Goal: Obtain resource: Download file/media

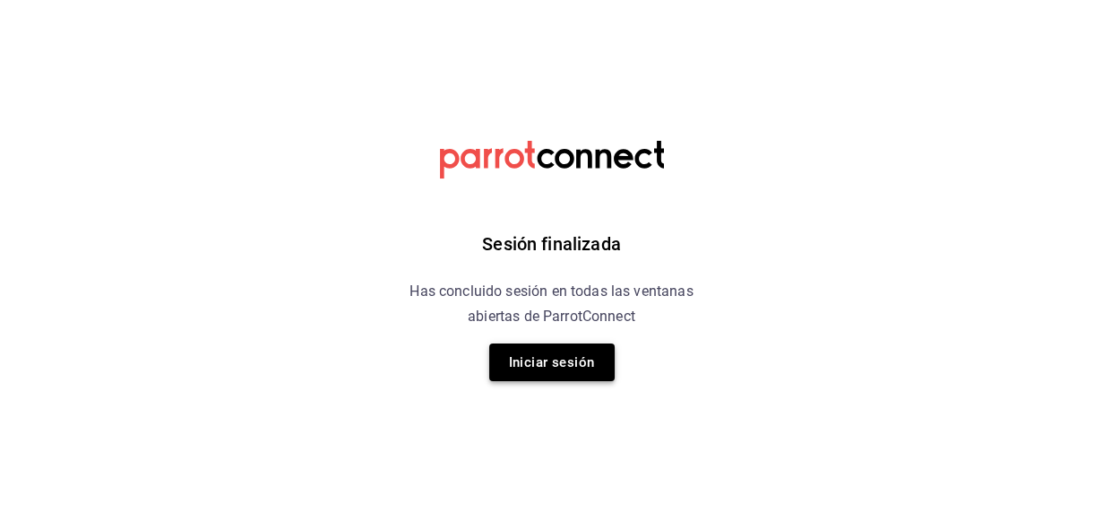
click at [561, 362] on button "Iniciar sesión" at bounding box center [551, 362] width 125 height 38
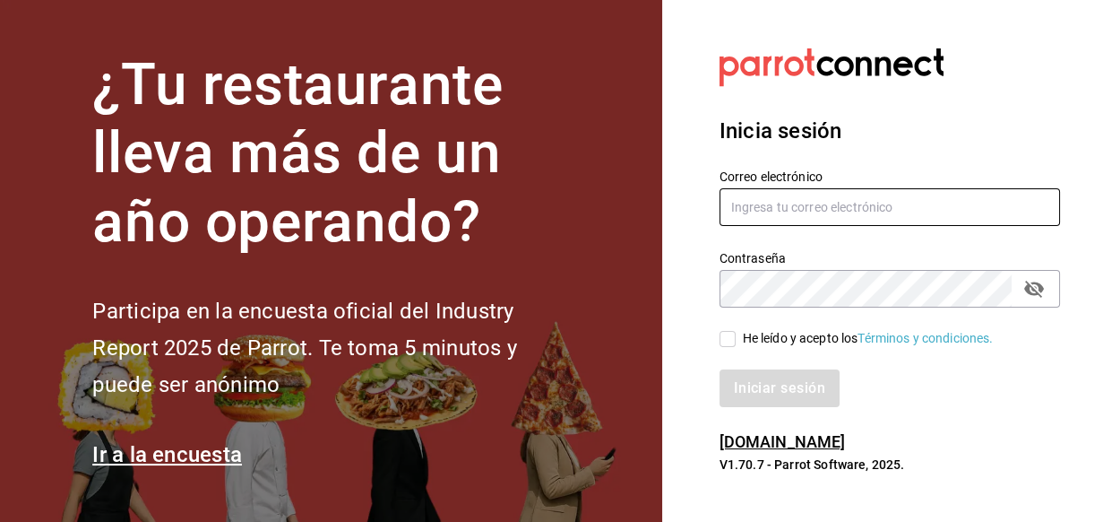
type input "eriick1017@gmail.com"
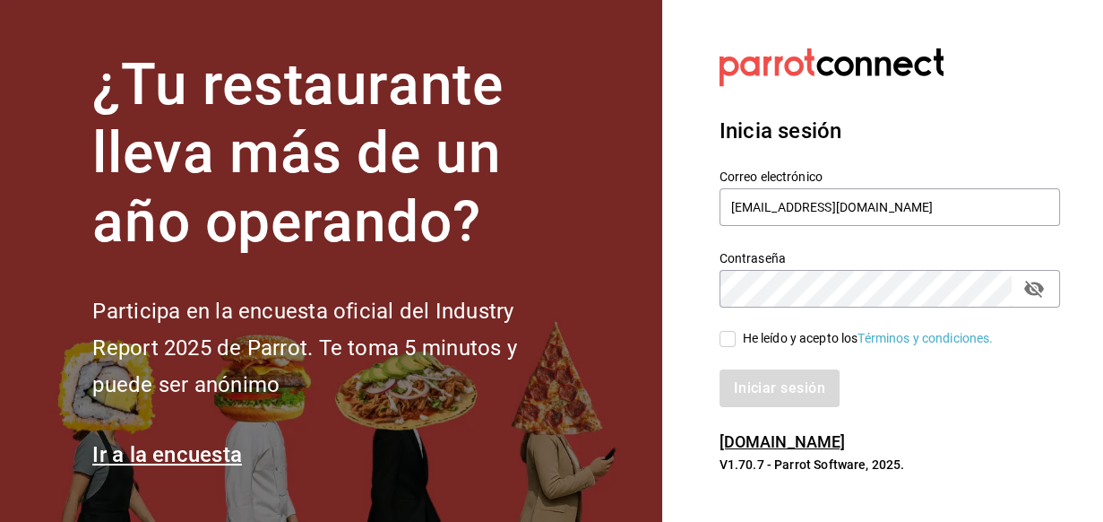
click at [729, 341] on input "He leído y acepto los Términos y condiciones." at bounding box center [728, 339] width 16 height 16
checkbox input "true"
click at [765, 383] on button "Iniciar sesión" at bounding box center [781, 388] width 122 height 38
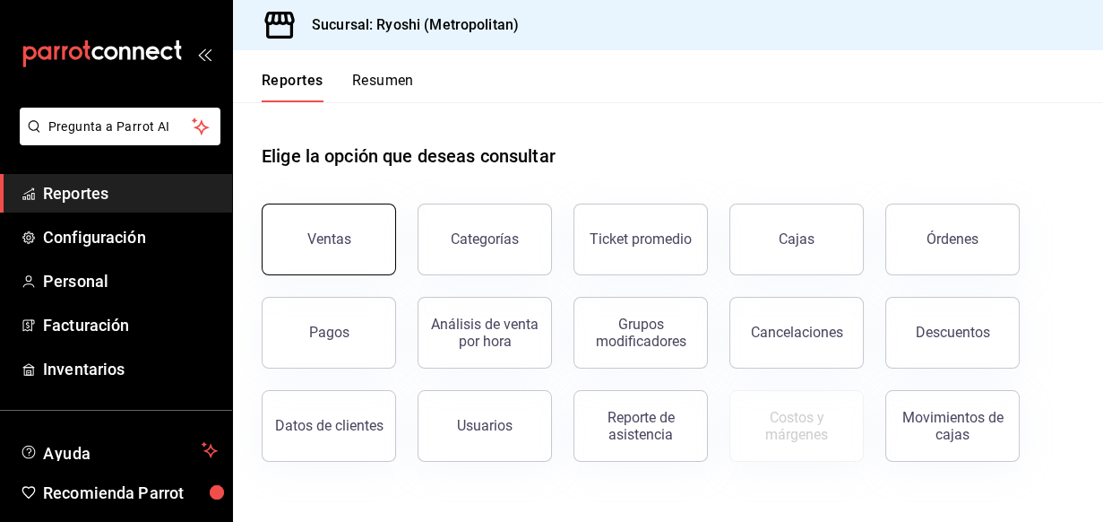
click at [329, 245] on div "Ventas" at bounding box center [329, 238] width 44 height 17
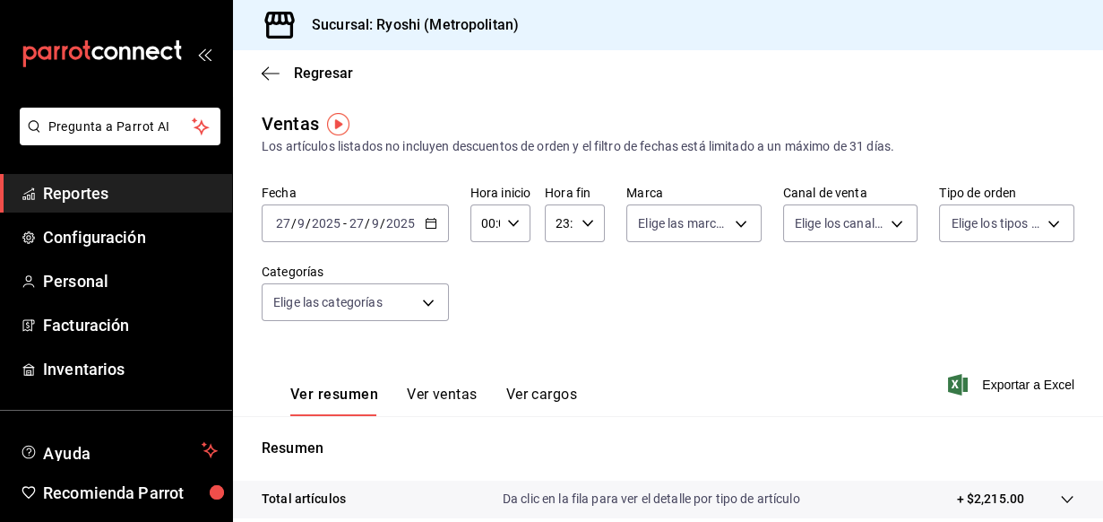
click at [430, 223] on icon "button" at bounding box center [431, 223] width 13 height 13
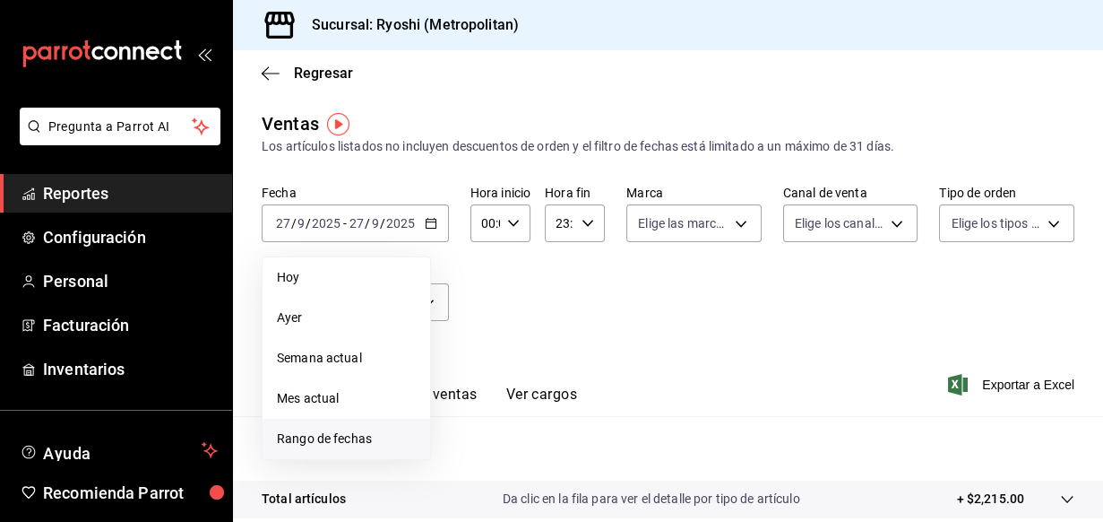
click at [351, 437] on span "Rango de fechas" at bounding box center [346, 438] width 139 height 19
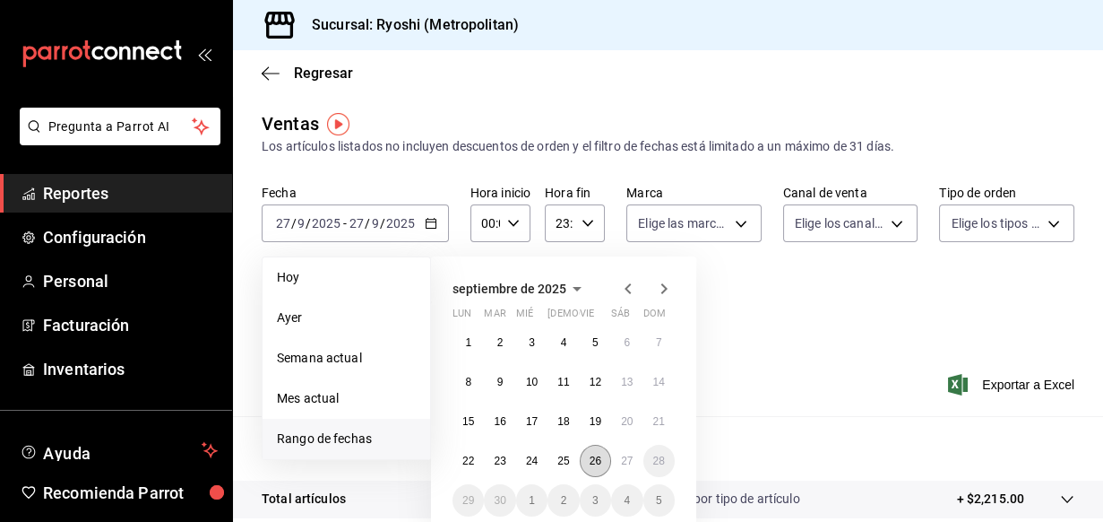
click at [594, 461] on abbr "26" at bounding box center [596, 460] width 12 height 13
click at [628, 461] on abbr "27" at bounding box center [627, 460] width 12 height 13
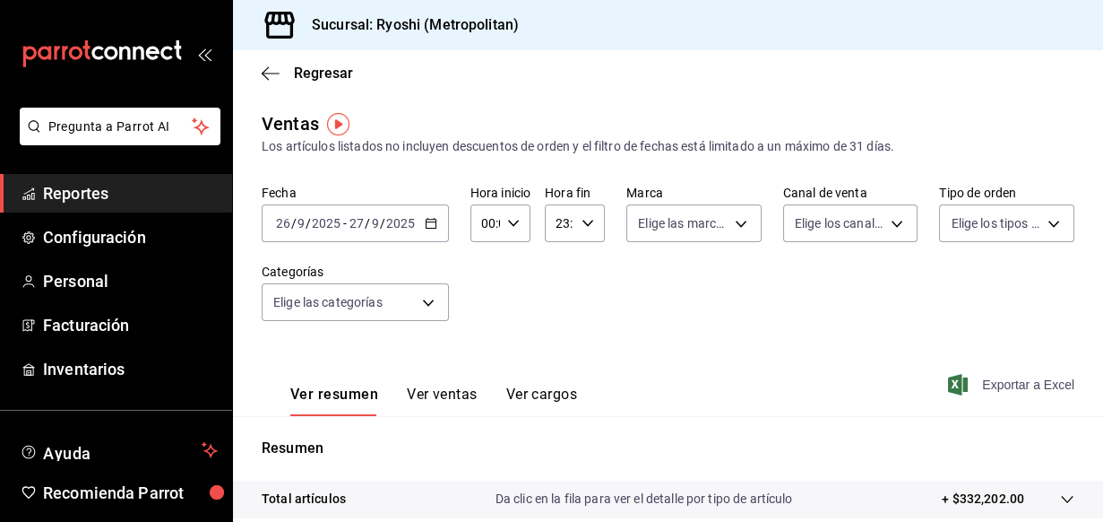
click at [1001, 384] on span "Exportar a Excel" at bounding box center [1013, 385] width 123 height 22
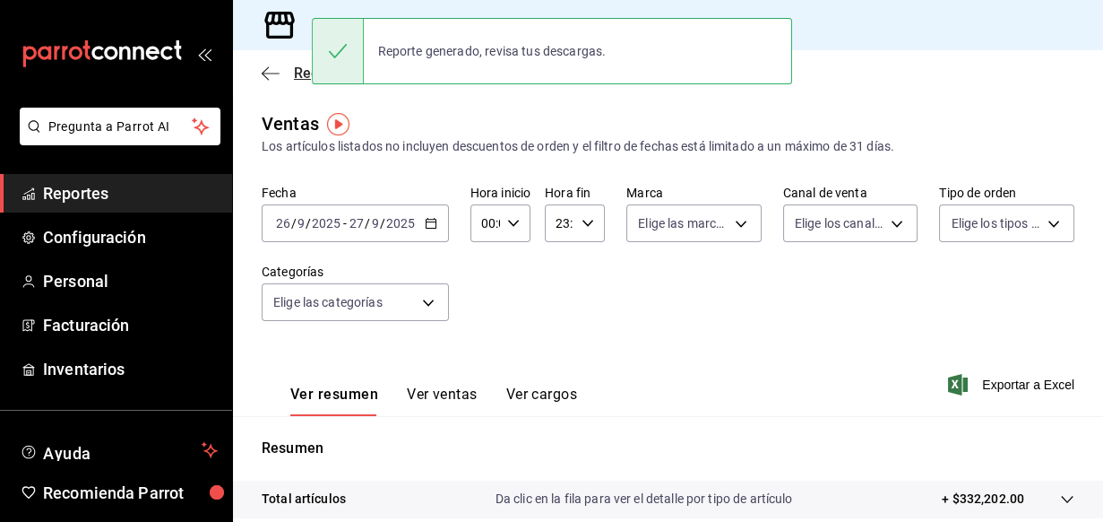
click at [264, 73] on icon "button" at bounding box center [271, 73] width 18 height 1
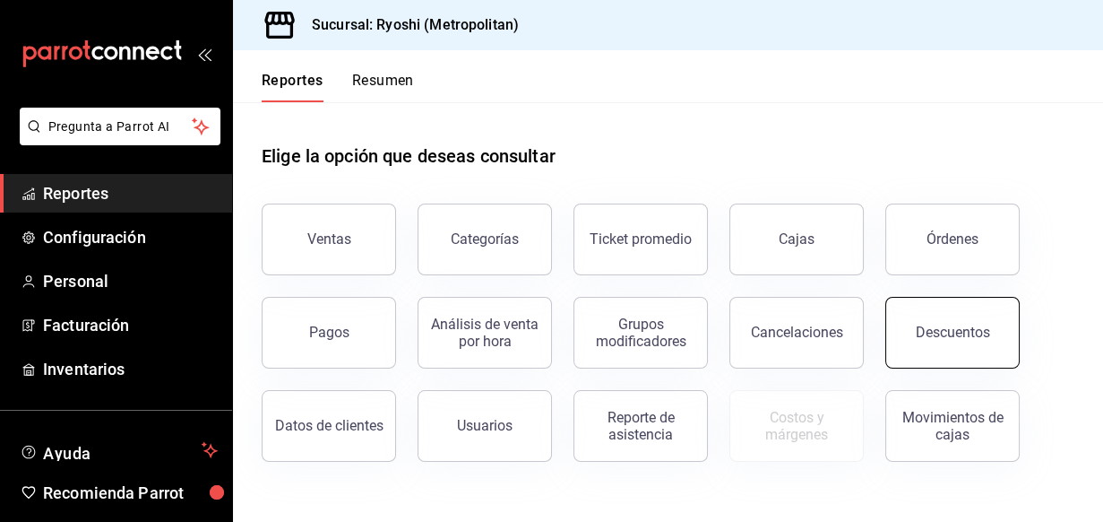
click at [956, 338] on div "Descuentos" at bounding box center [953, 331] width 74 height 17
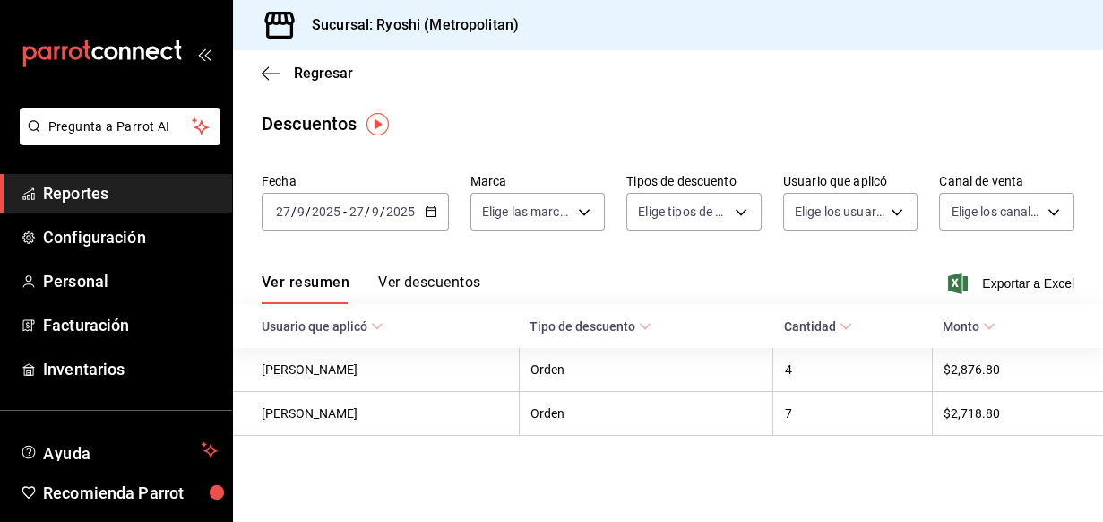
click at [429, 211] on icon "button" at bounding box center [431, 211] width 13 height 13
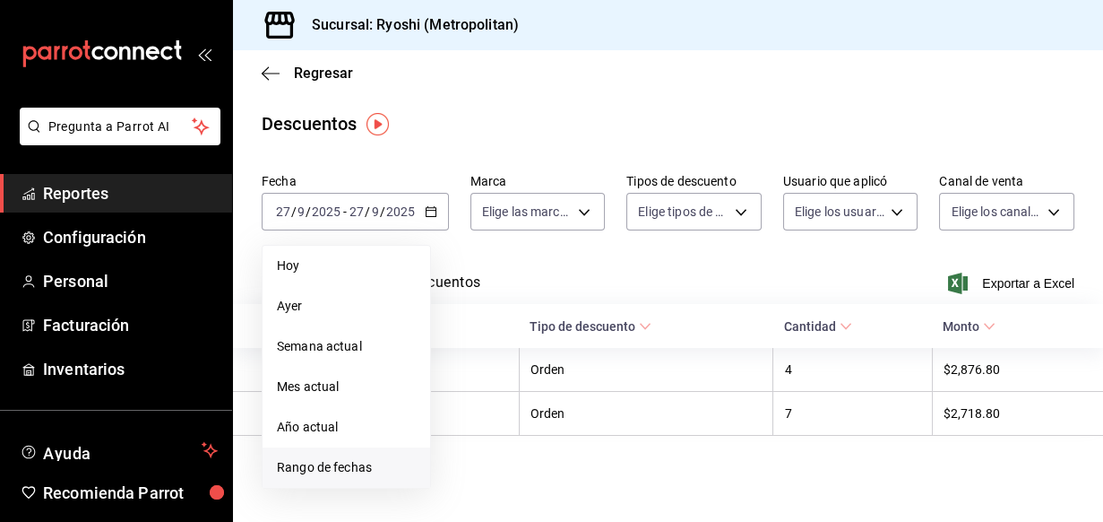
click at [333, 468] on span "Rango de fechas" at bounding box center [346, 467] width 139 height 19
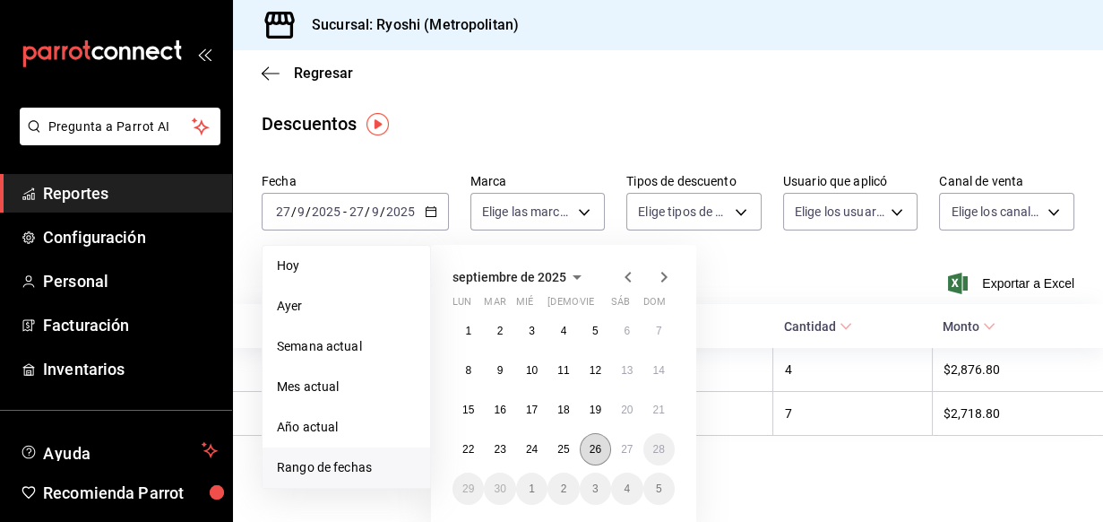
click at [595, 449] on abbr "26" at bounding box center [596, 449] width 12 height 13
click at [625, 447] on abbr "27" at bounding box center [627, 449] width 12 height 13
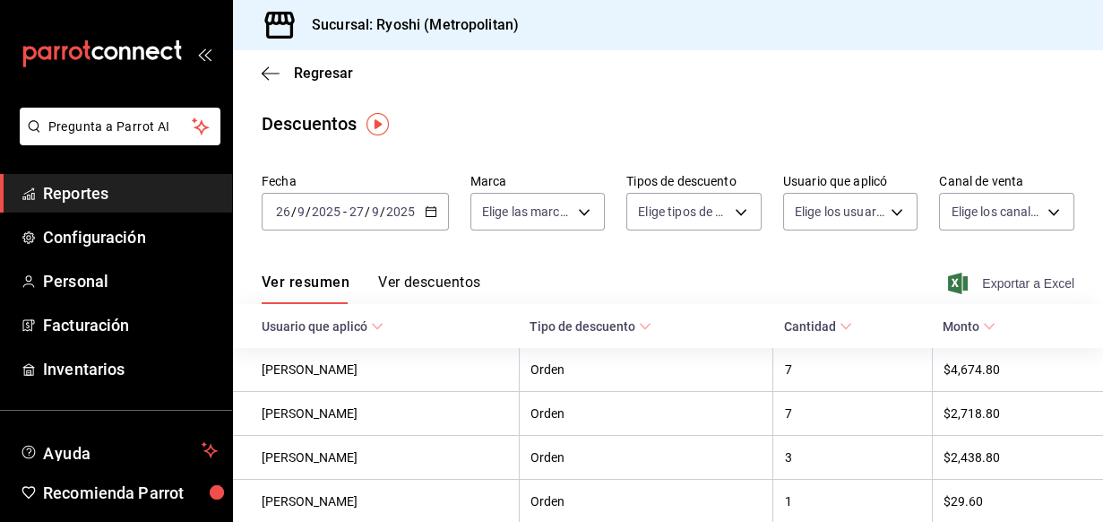
click at [998, 281] on span "Exportar a Excel" at bounding box center [1013, 283] width 123 height 22
